Goal: Find specific page/section: Find specific page/section

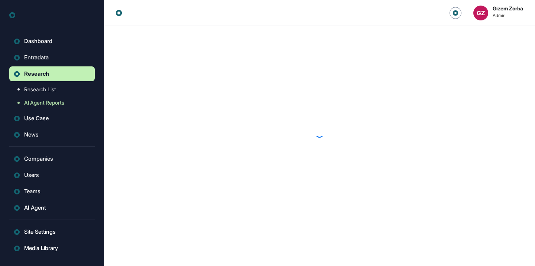
scroll to position [0, 0]
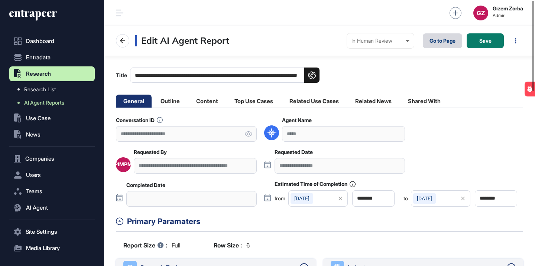
click at [444, 42] on link "Go to Page" at bounding box center [442, 40] width 39 height 15
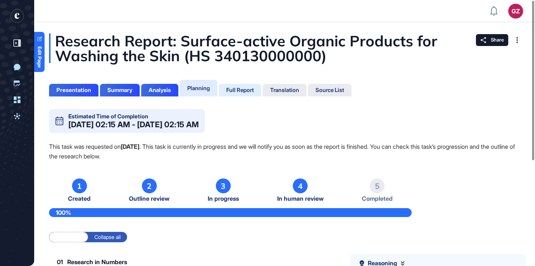
click at [246, 91] on div "Full Report" at bounding box center [239, 90] width 27 height 7
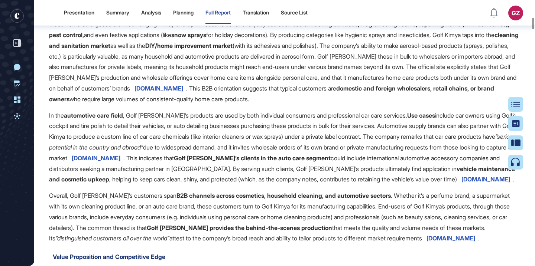
scroll to position [1606, 0]
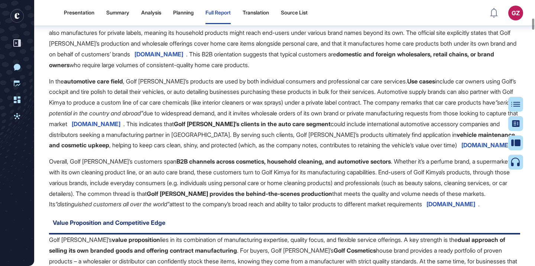
click at [120, 128] on span "[DOMAIN_NAME]" at bounding box center [96, 123] width 49 height 7
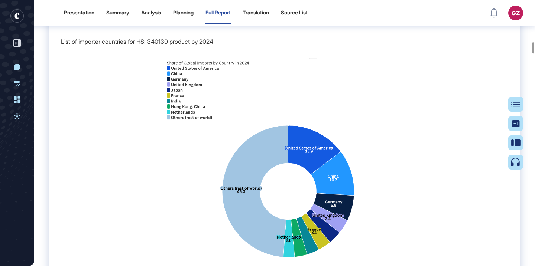
scroll to position [3464, 0]
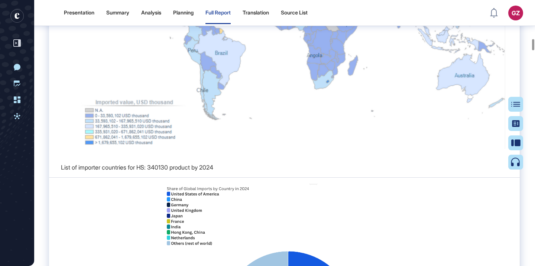
click at [309, 133] on div "Click for fullscreen" at bounding box center [284, 27] width 447 height 268
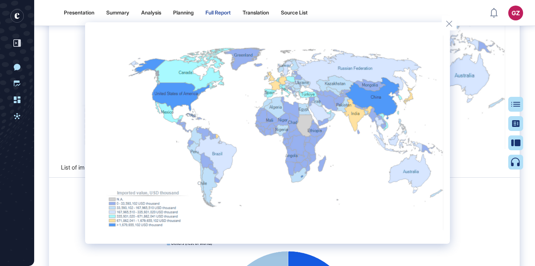
click at [457, 106] on div at bounding box center [267, 133] width 535 height 266
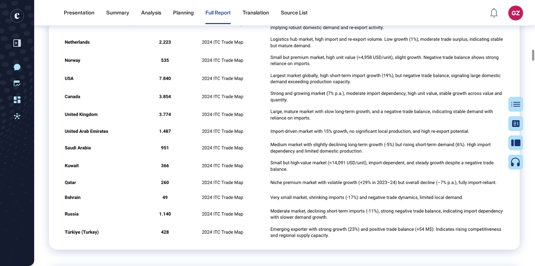
scroll to position [4427, 0]
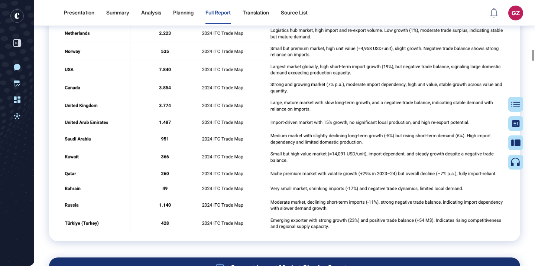
click at [340, 137] on div "Click for fullscreen" at bounding box center [284, 86] width 447 height 294
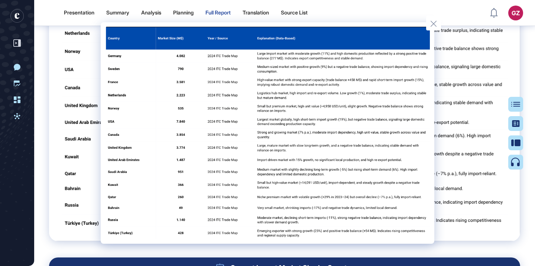
click at [469, 145] on div at bounding box center [267, 133] width 535 height 266
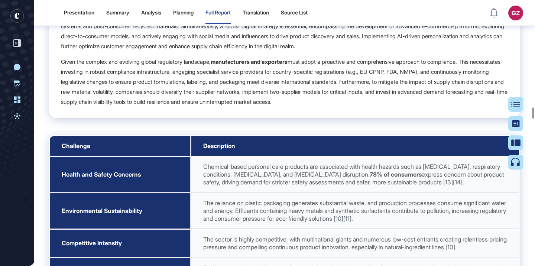
scroll to position [9947, 0]
